Goal: Check status: Check status

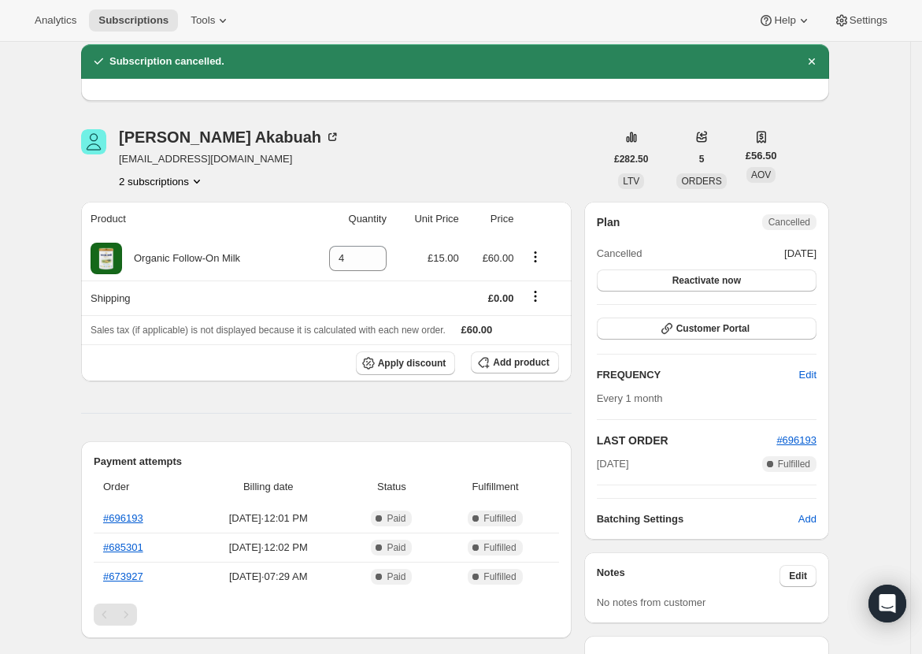
scroll to position [57, 0]
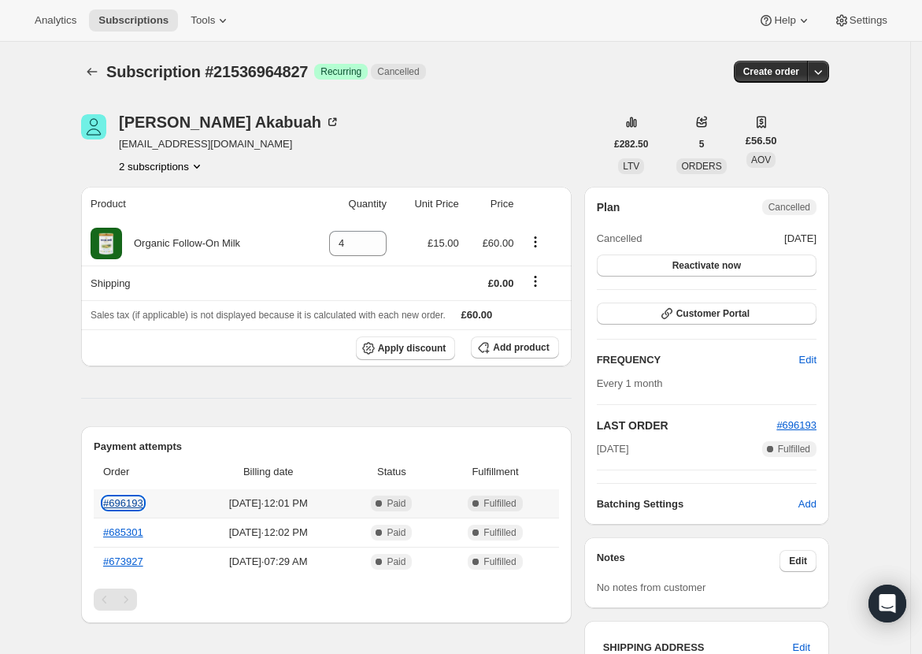
click at [143, 503] on link "#696193" at bounding box center [123, 503] width 40 height 12
click at [128, 493] on th "#696193" at bounding box center [142, 503] width 96 height 28
click at [132, 497] on link "#696193" at bounding box center [123, 503] width 40 height 12
